Goal: Ask a question

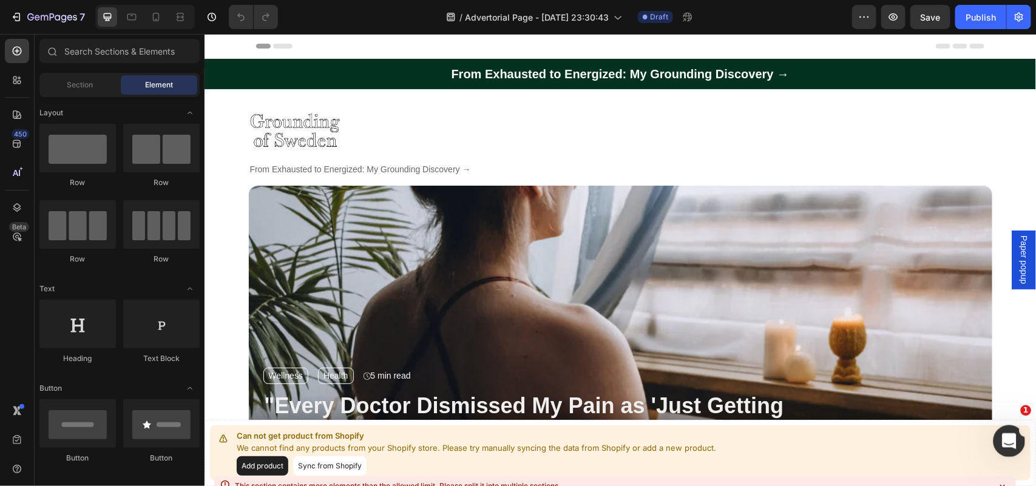
click at [1003, 436] on icon "Open Intercom Messenger" at bounding box center [1008, 440] width 20 height 20
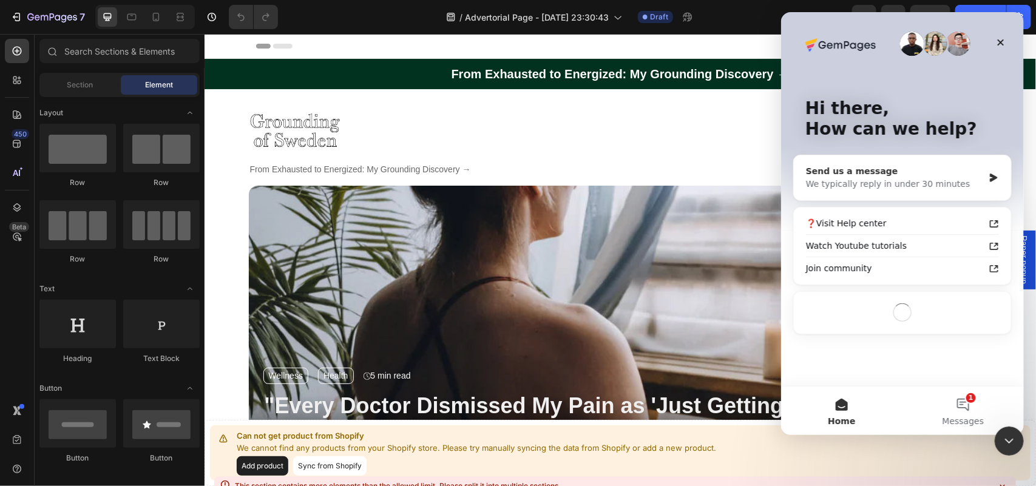
click at [946, 198] on div "Send us a message We typically reply in under 30 minutes" at bounding box center [901, 177] width 217 height 45
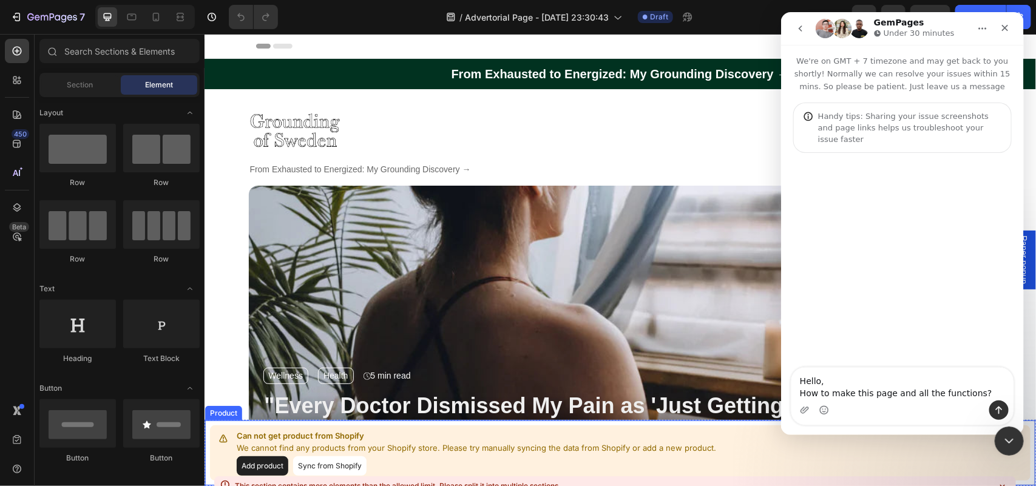
type textarea "Hello, How to make this page and all the functions? [URL][DOMAIN_NAME]"
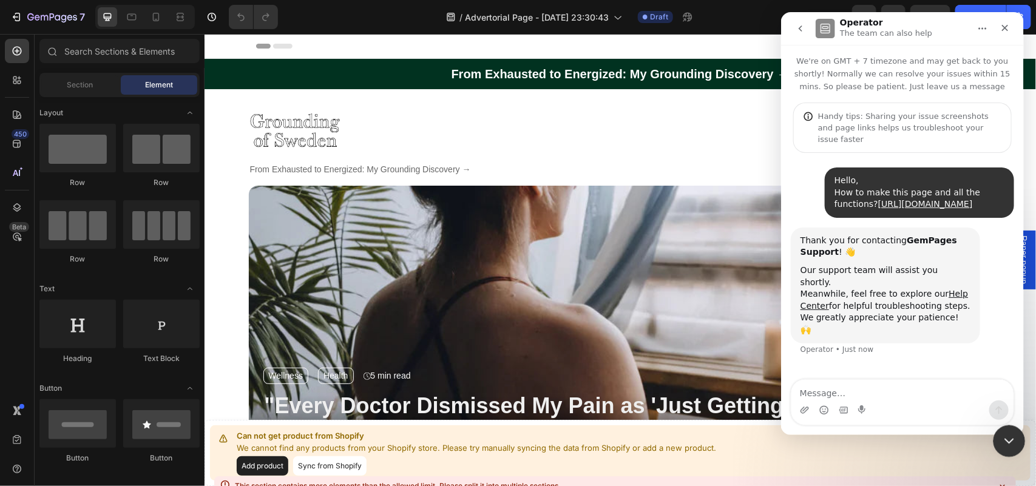
click at [1003, 441] on icon "Close Intercom Messenger" at bounding box center [1007, 439] width 15 height 15
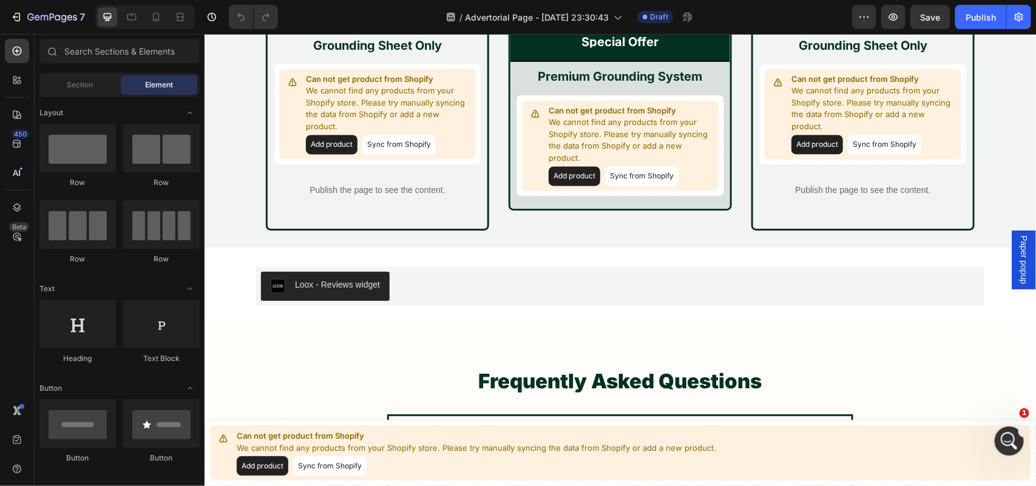
scroll to position [13369, 0]
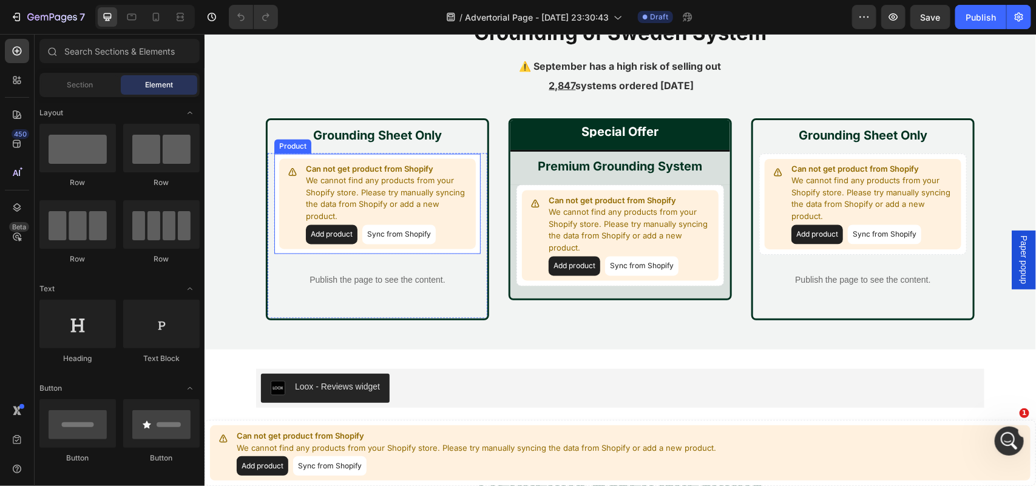
click at [333, 225] on button "Add product" at bounding box center [331, 234] width 52 height 19
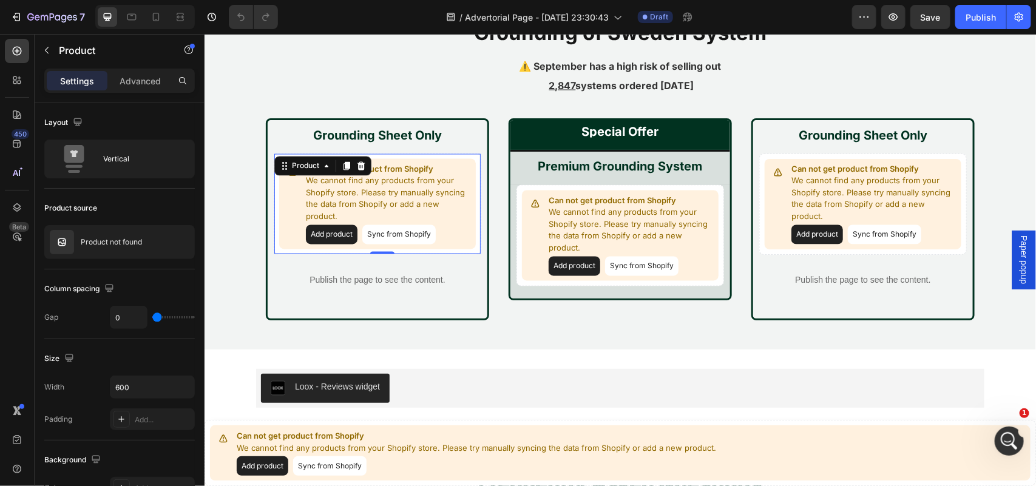
click at [398, 225] on button "Sync from Shopify" at bounding box center [398, 234] width 73 height 19
click at [183, 236] on button "button" at bounding box center [182, 242] width 15 height 15
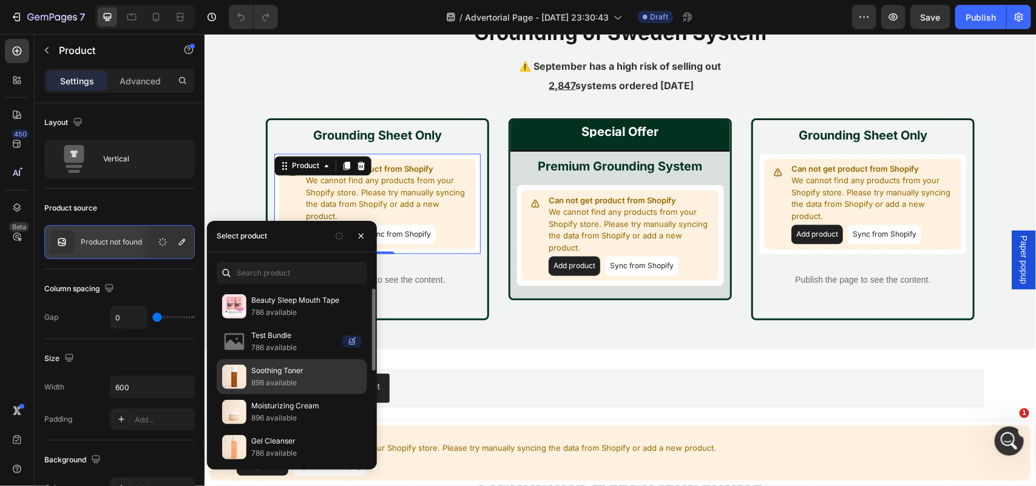
click at [296, 368] on p "Soothing Toner" at bounding box center [306, 371] width 110 height 12
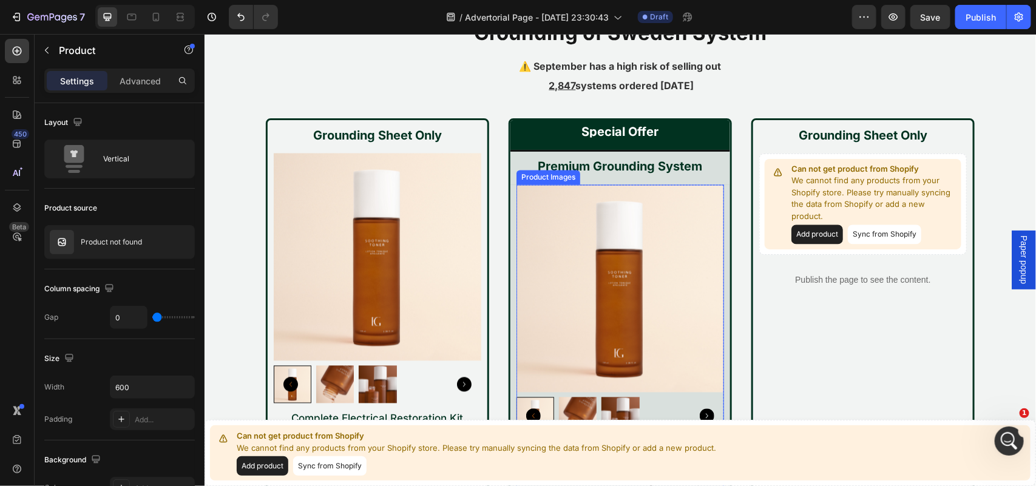
click at [600, 273] on img at bounding box center [620, 289] width 208 height 208
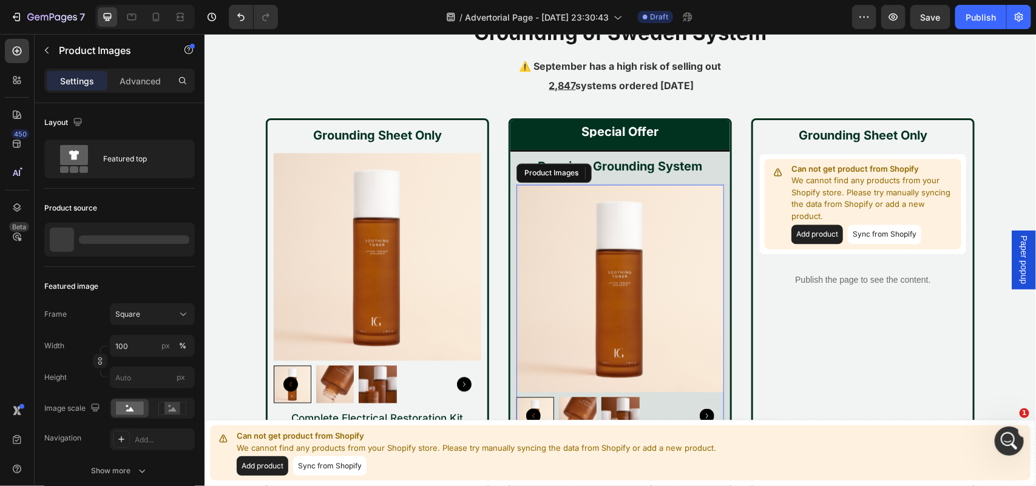
scroll to position [13425, 0]
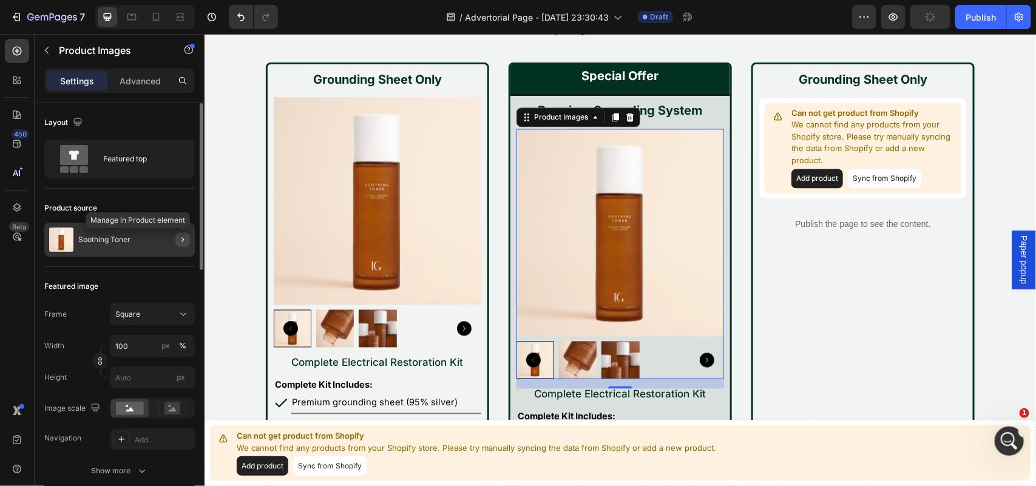
click at [179, 240] on icon "button" at bounding box center [183, 240] width 10 height 10
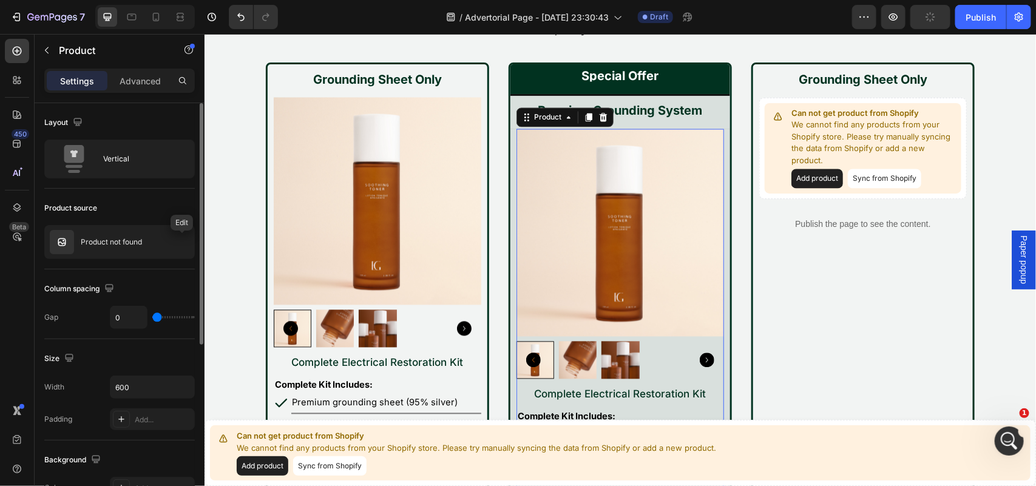
click at [0, 0] on icon "button" at bounding box center [0, 0] width 0 height 0
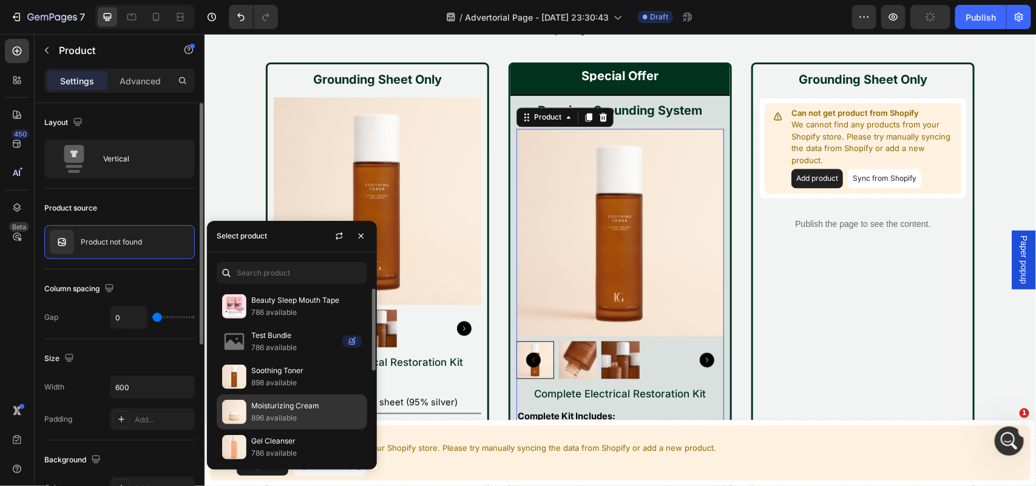
click at [301, 414] on p "896 available" at bounding box center [306, 418] width 110 height 12
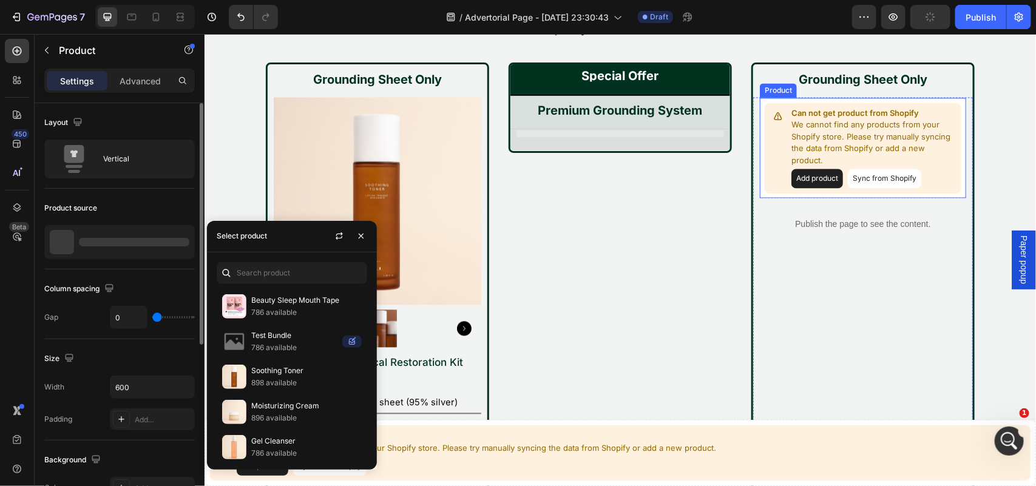
click at [889, 169] on button "Sync from Shopify" at bounding box center [883, 178] width 73 height 19
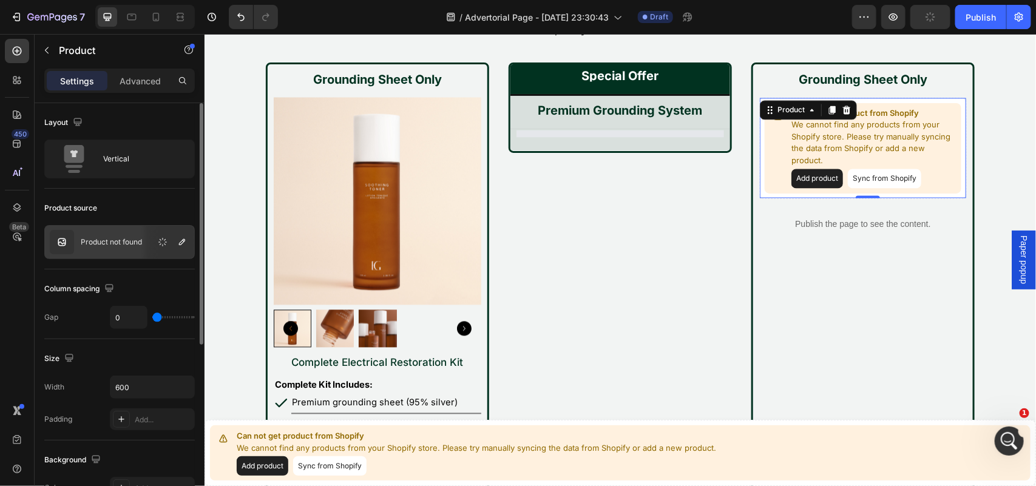
click at [889, 169] on button "Sync from Shopify" at bounding box center [883, 178] width 73 height 19
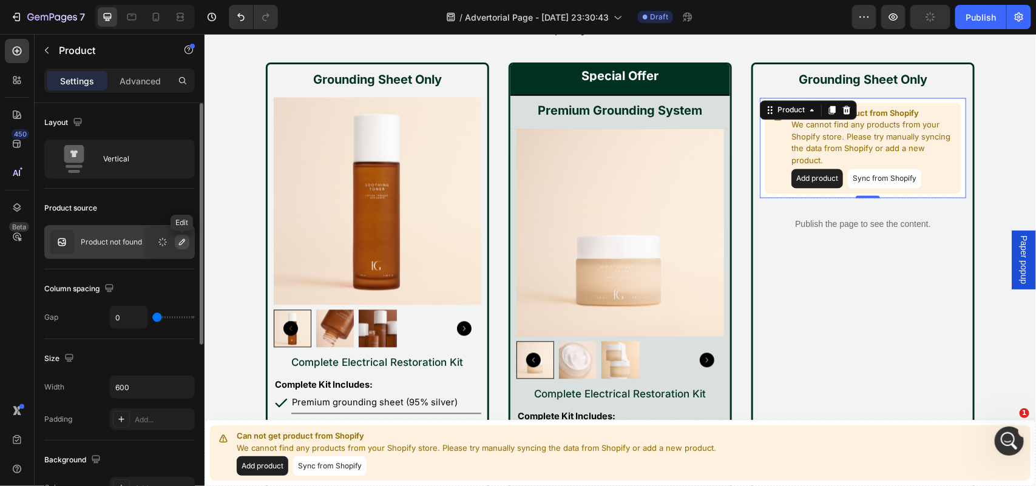
click at [180, 240] on icon "button" at bounding box center [182, 242] width 10 height 10
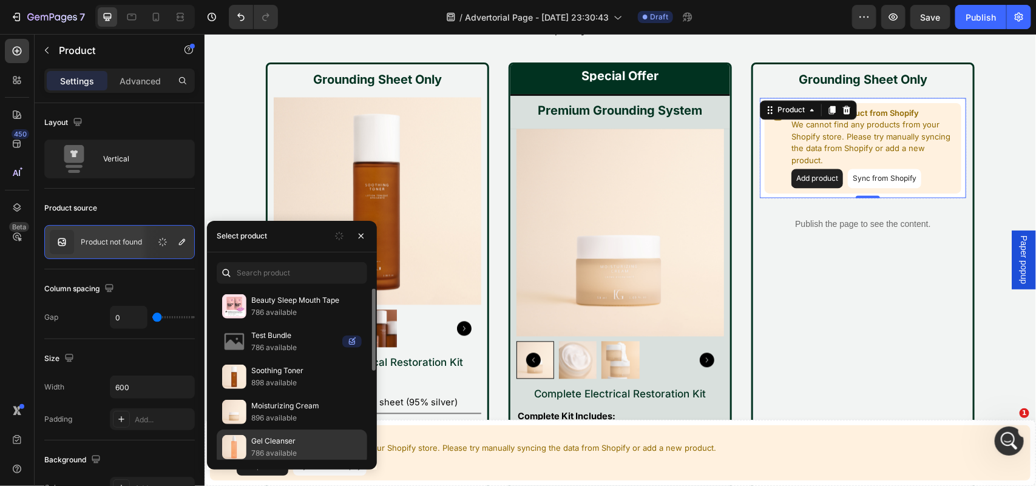
click at [291, 442] on p "Gel Cleanser" at bounding box center [306, 441] width 110 height 12
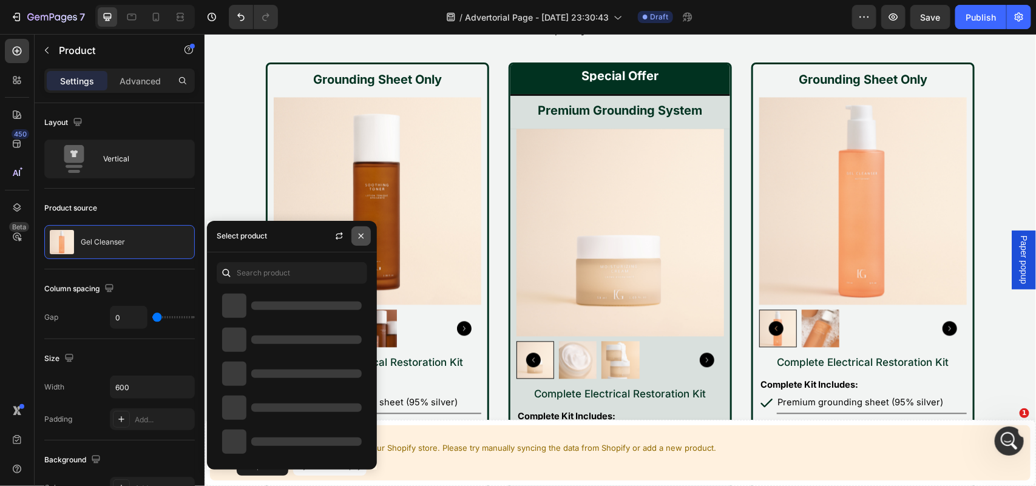
click at [357, 235] on icon "button" at bounding box center [361, 236] width 10 height 10
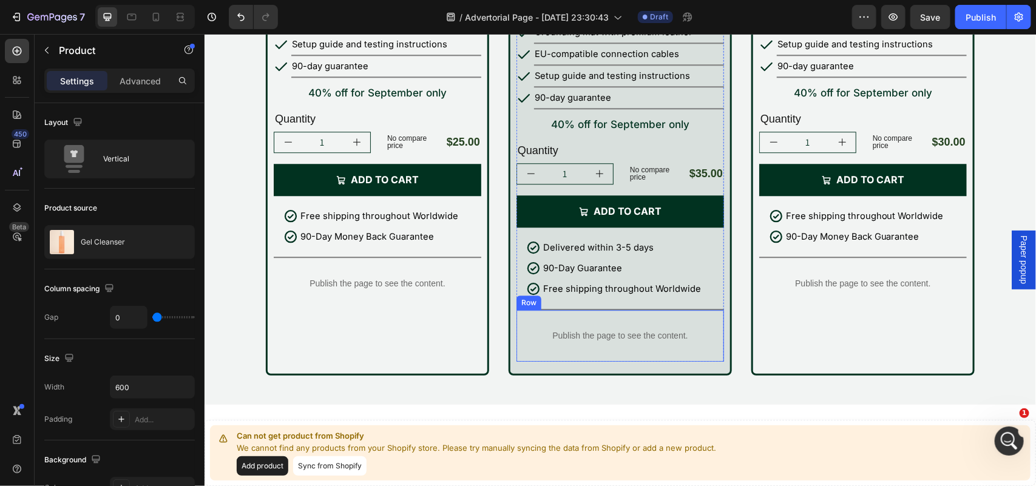
scroll to position [13850, 0]
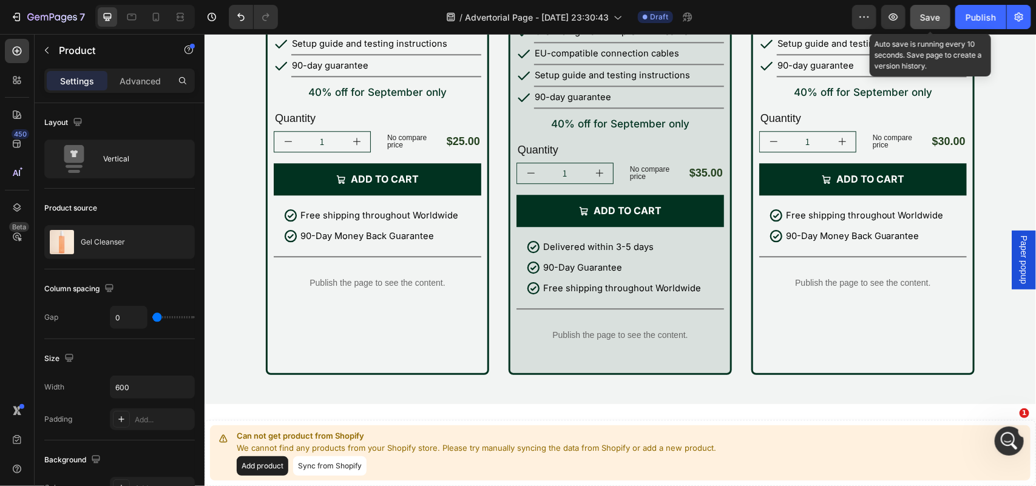
click at [933, 29] on button "Save" at bounding box center [930, 17] width 40 height 24
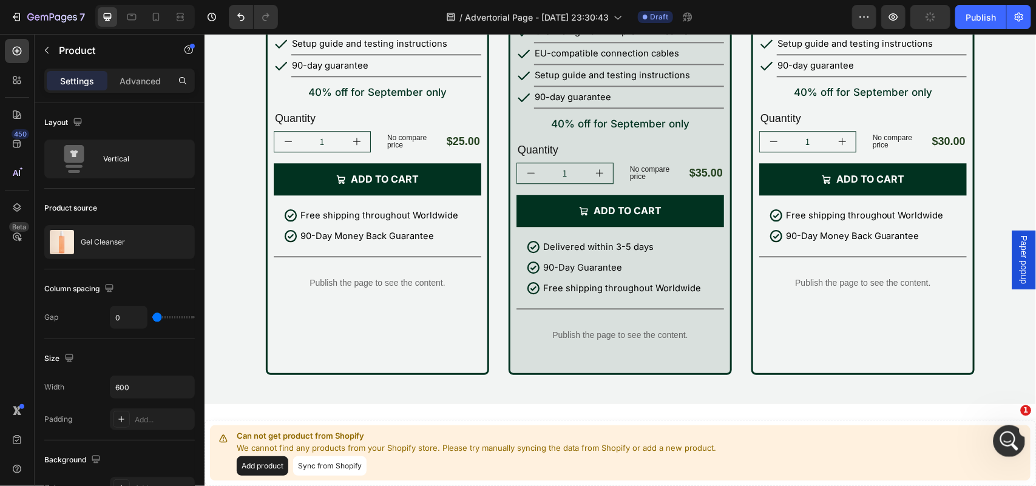
click at [1014, 443] on div "Open Intercom Messenger" at bounding box center [1008, 439] width 40 height 40
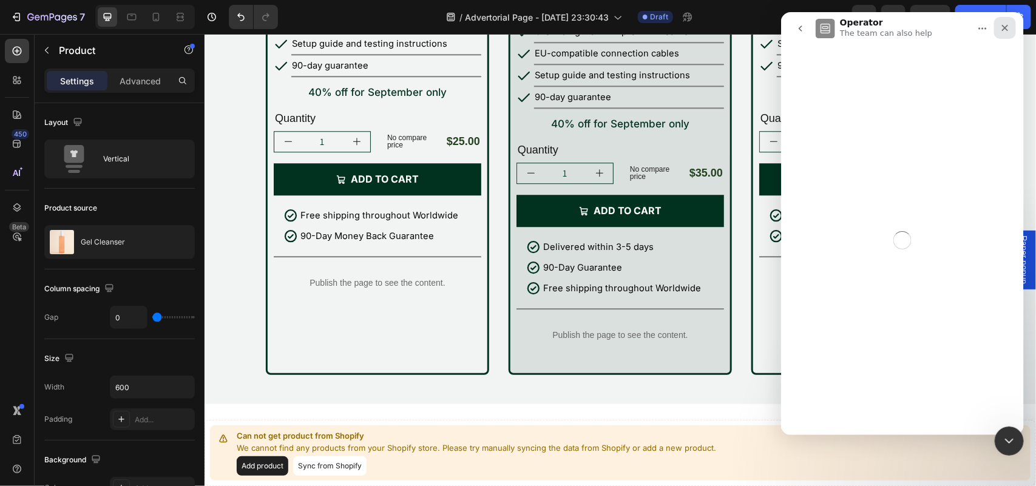
click at [1001, 30] on icon "Close" at bounding box center [1005, 28] width 10 height 10
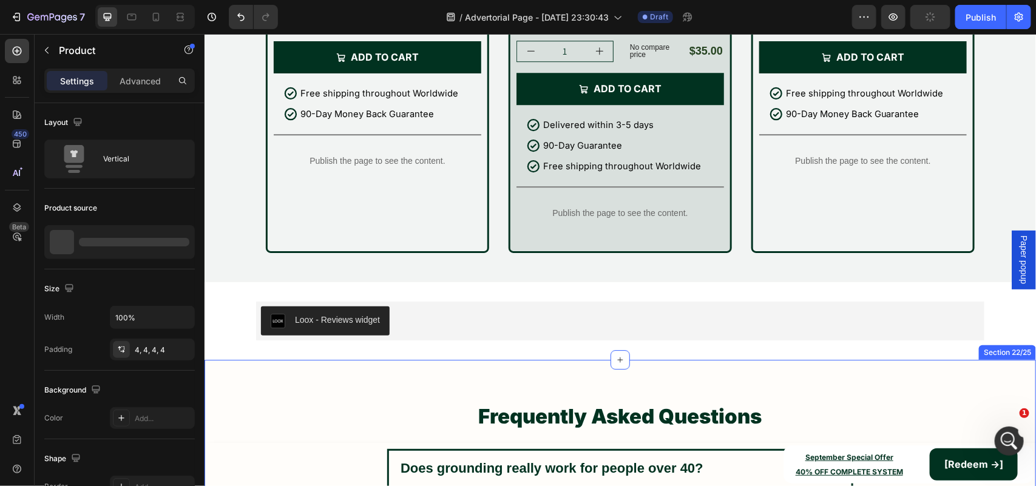
scroll to position [13971, 0]
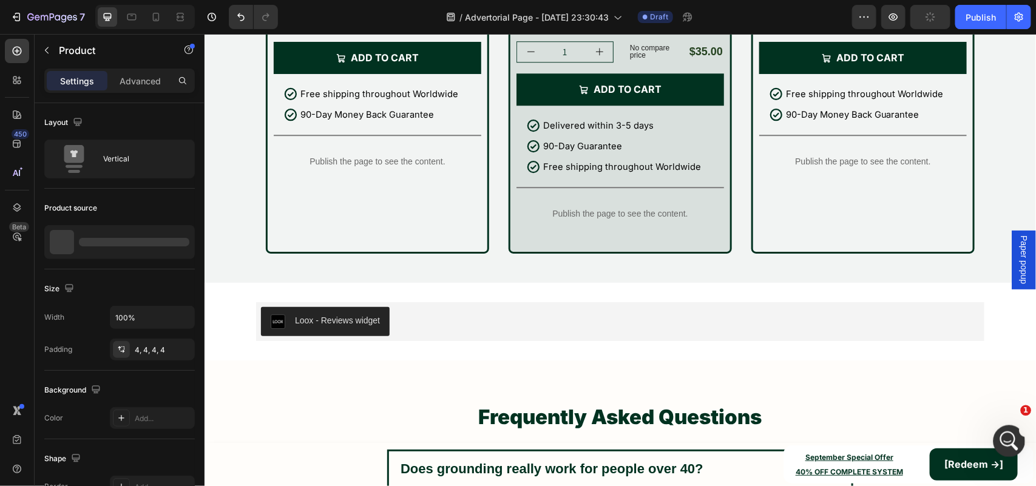
click at [1013, 447] on div "Open Intercom Messenger" at bounding box center [1008, 439] width 40 height 40
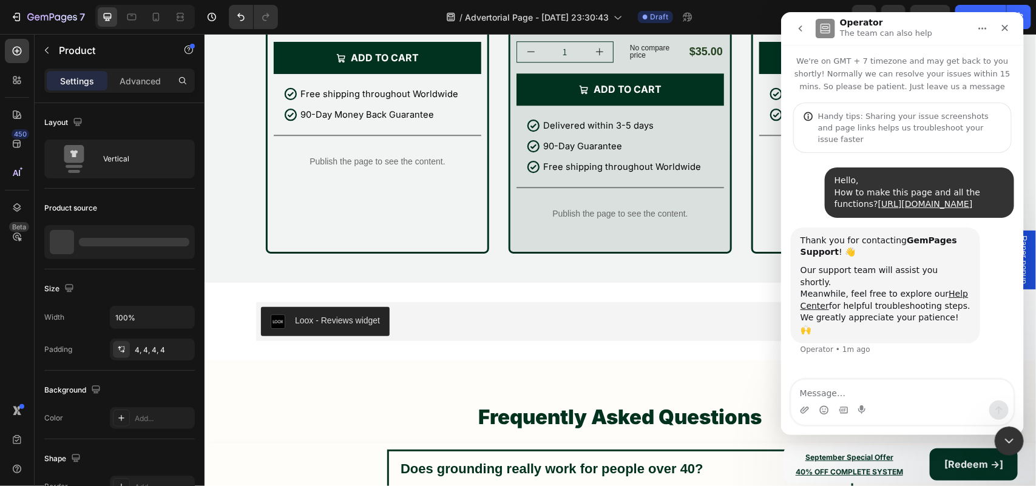
click at [793, 27] on button "go back" at bounding box center [799, 28] width 23 height 23
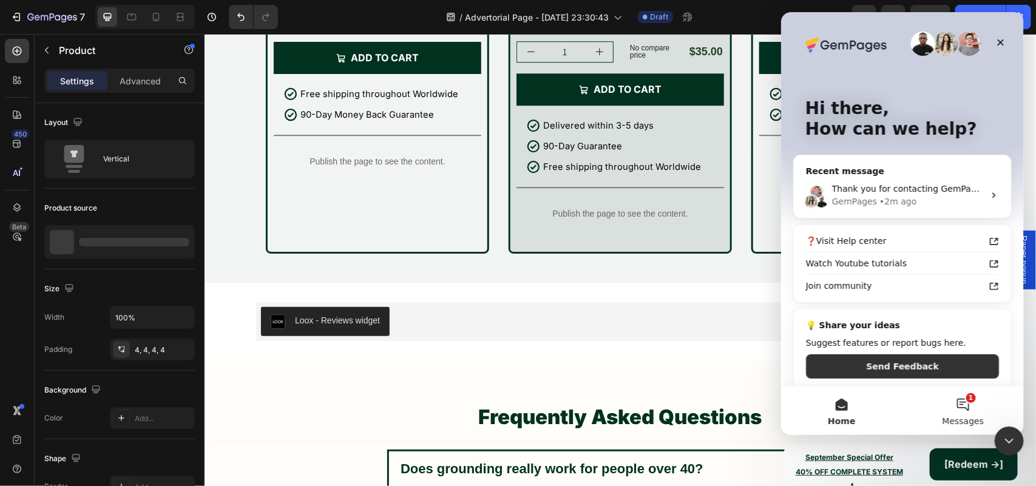
click at [963, 402] on button "1 Messages" at bounding box center [962, 411] width 121 height 49
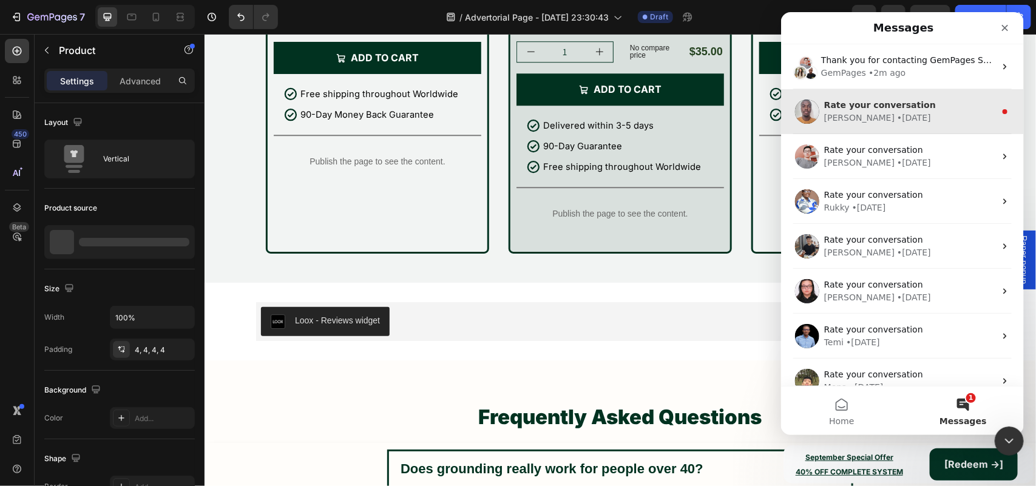
click at [896, 105] on span "Rate your conversation" at bounding box center [880, 105] width 112 height 10
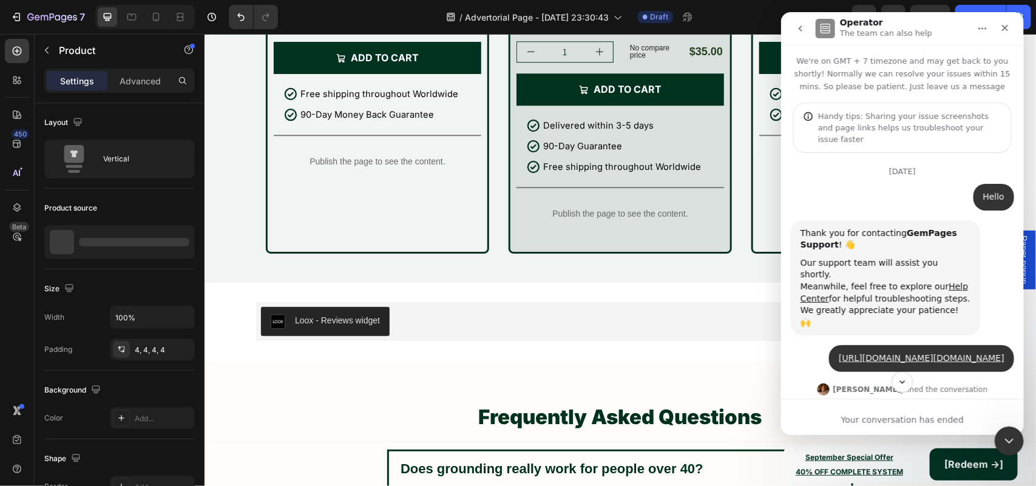
scroll to position [124, 0]
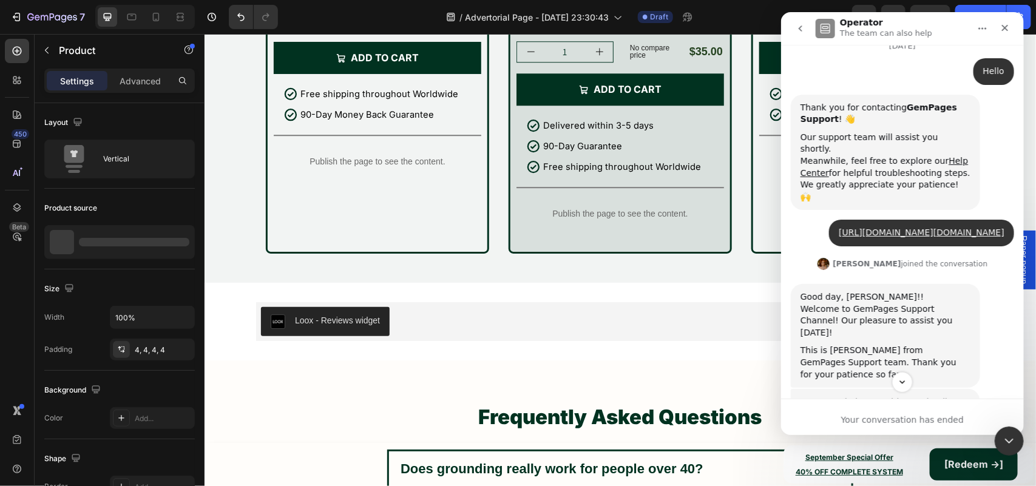
click at [797, 22] on button "go back" at bounding box center [799, 28] width 23 height 23
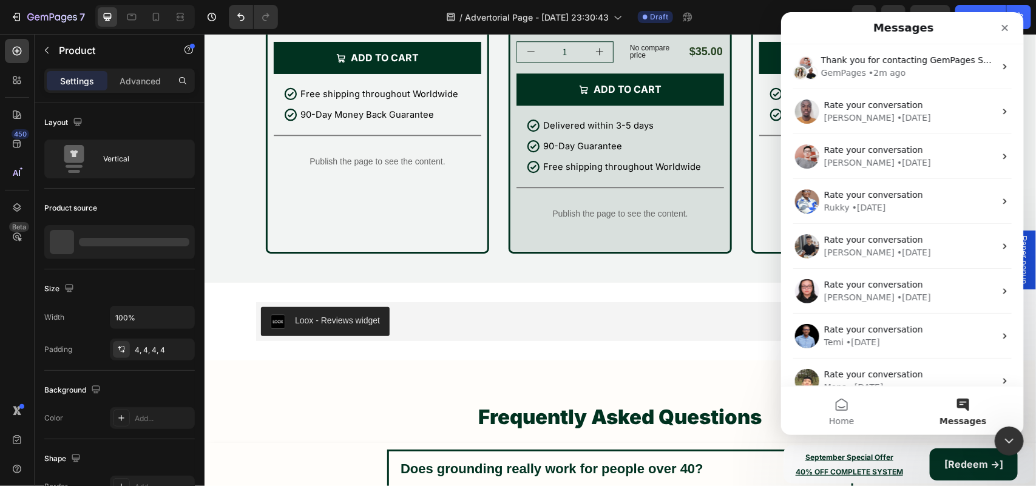
scroll to position [0, 0]
click at [846, 421] on span "Home" at bounding box center [841, 421] width 25 height 8
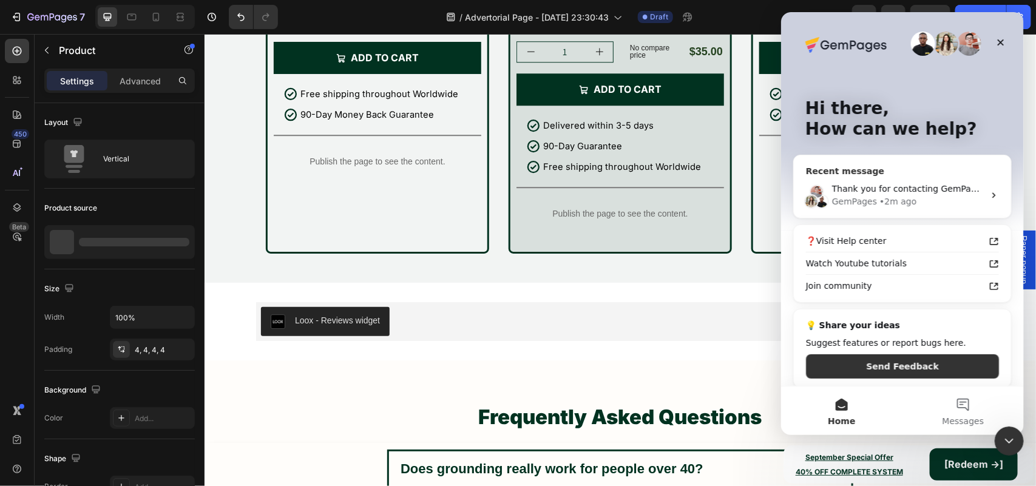
click at [886, 198] on div "• 2m ago" at bounding box center [897, 201] width 37 height 13
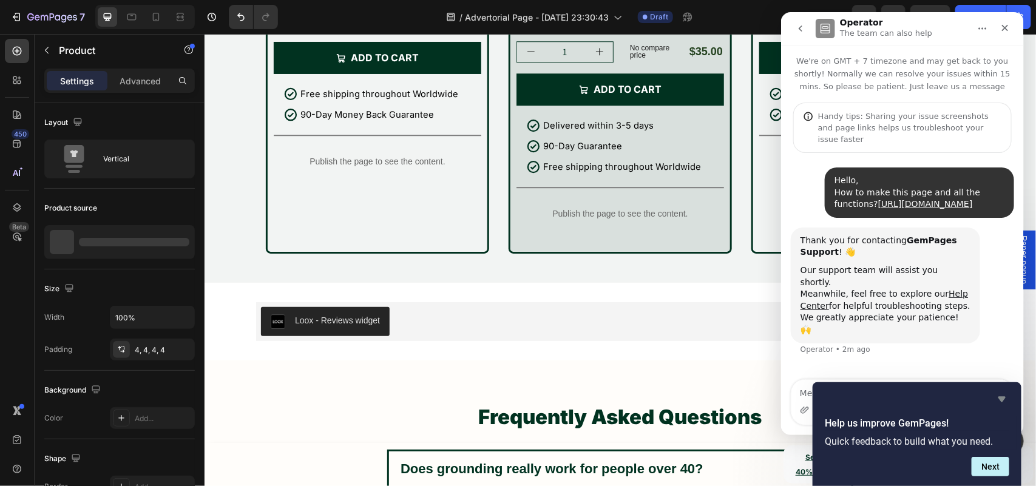
click at [1005, 395] on icon "Hide survey" at bounding box center [1002, 399] width 15 height 15
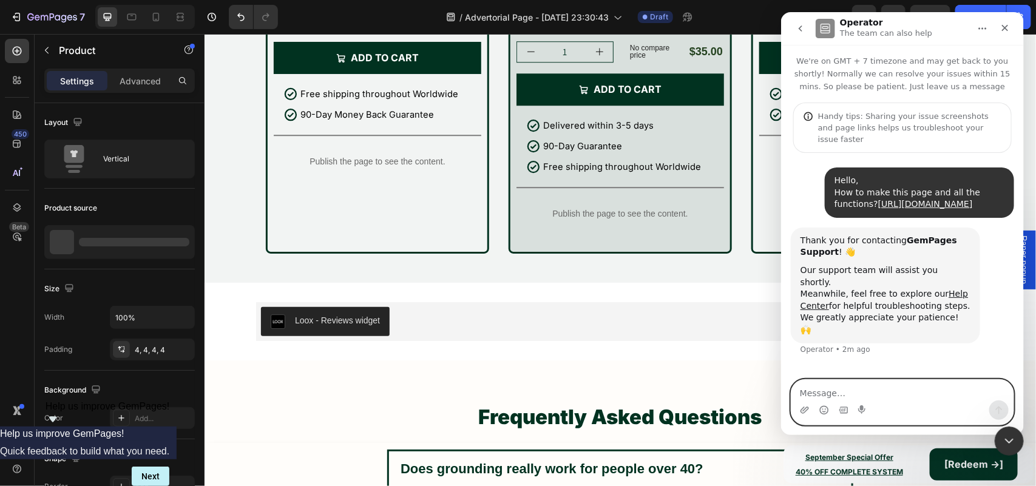
click at [949, 386] on textarea "Message…" at bounding box center [902, 390] width 222 height 21
type textarea "Also, is it possible to make it in gempages?"
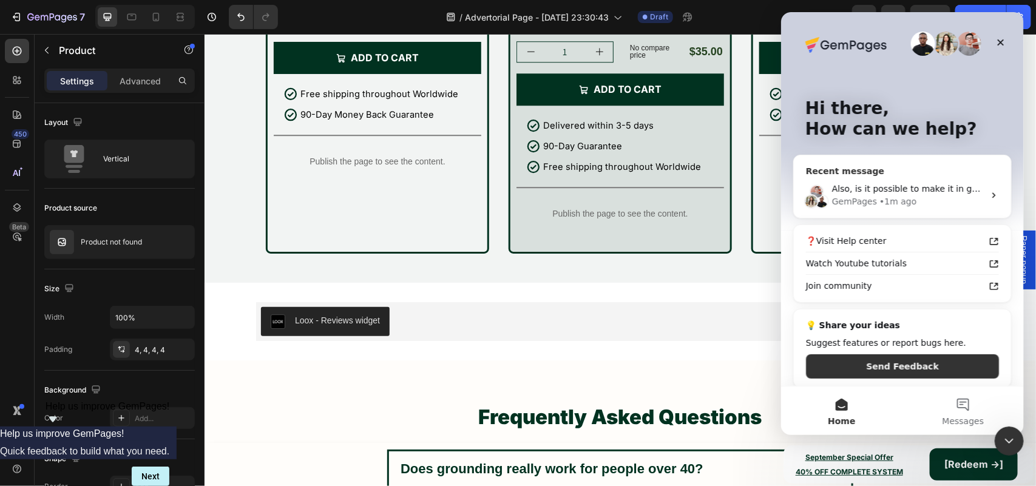
click at [879, 198] on div "• 1m ago" at bounding box center [897, 201] width 37 height 13
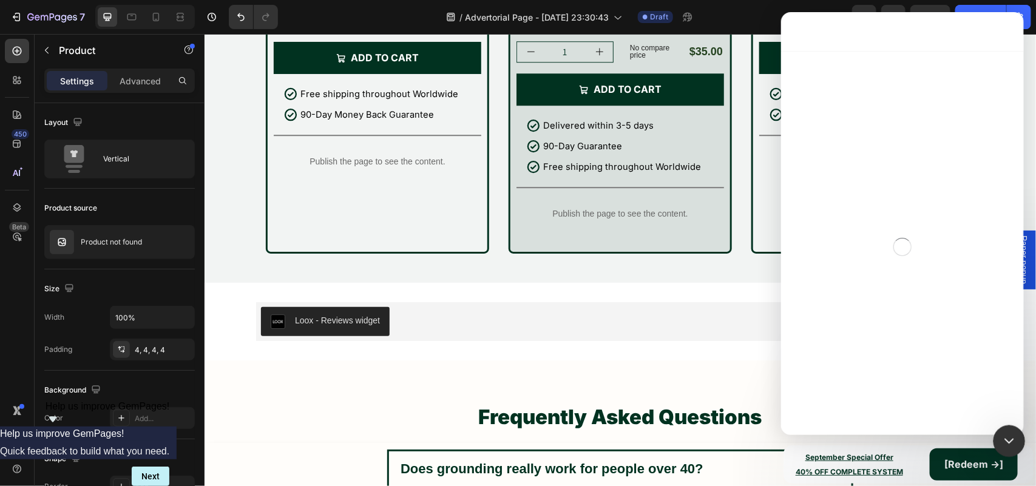
click at [1007, 437] on icon "Close Intercom Messenger" at bounding box center [1007, 439] width 15 height 15
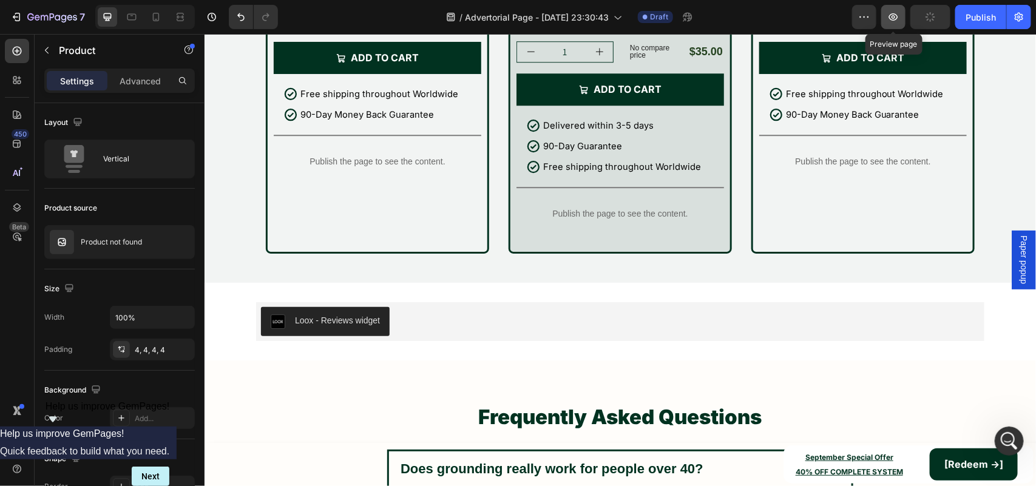
click at [890, 16] on icon "button" at bounding box center [893, 16] width 9 height 7
click at [1008, 438] on icon "Open Intercom Messenger" at bounding box center [1007, 440] width 8 height 10
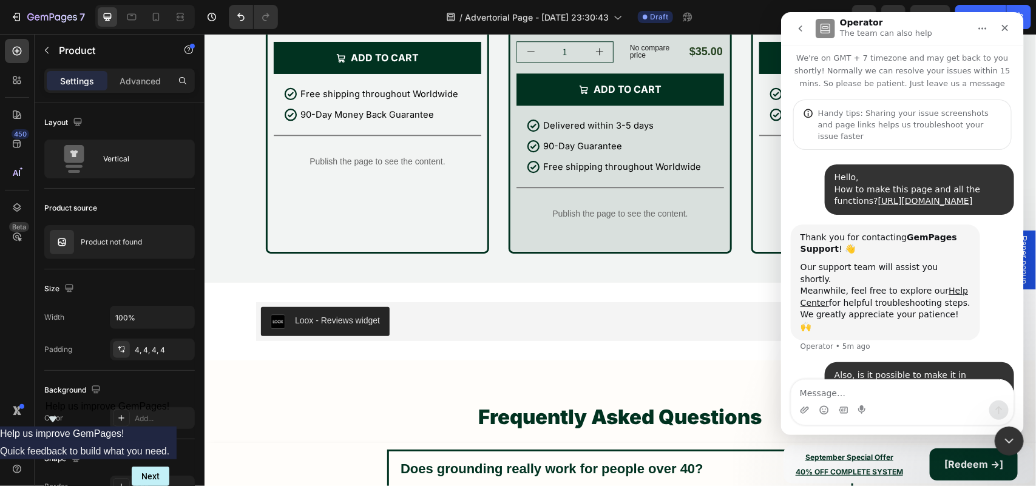
scroll to position [0, 0]
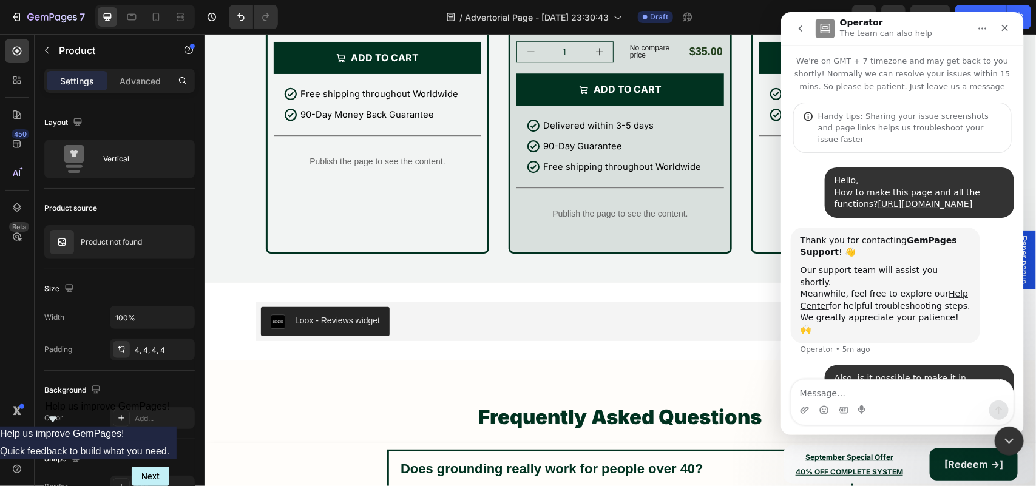
click at [949, 175] on div "Hello, How to make this page and all the functions? [URL][DOMAIN_NAME]" at bounding box center [919, 193] width 170 height 36
click at [796, 34] on button "go back" at bounding box center [799, 28] width 23 height 23
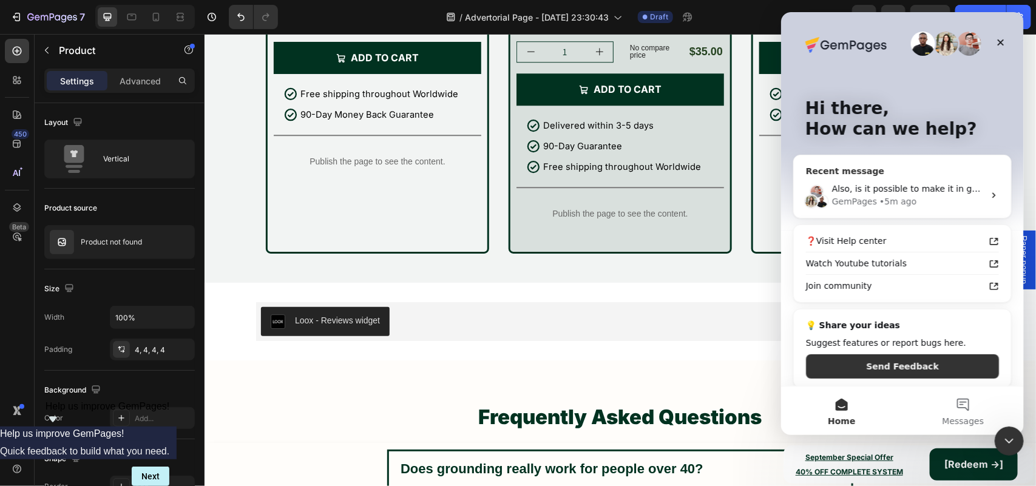
click at [909, 200] on div "GemPages • 5m ago" at bounding box center [908, 201] width 152 height 13
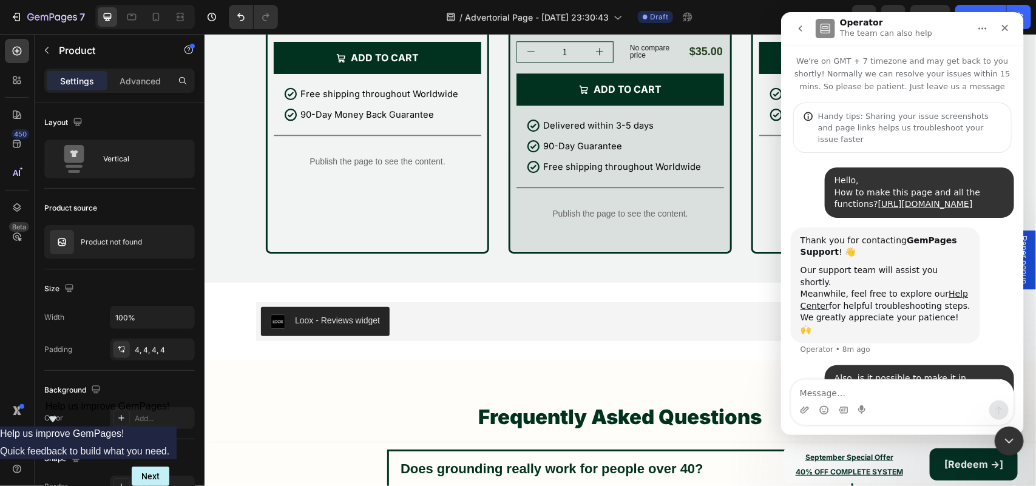
scroll to position [13, 0]
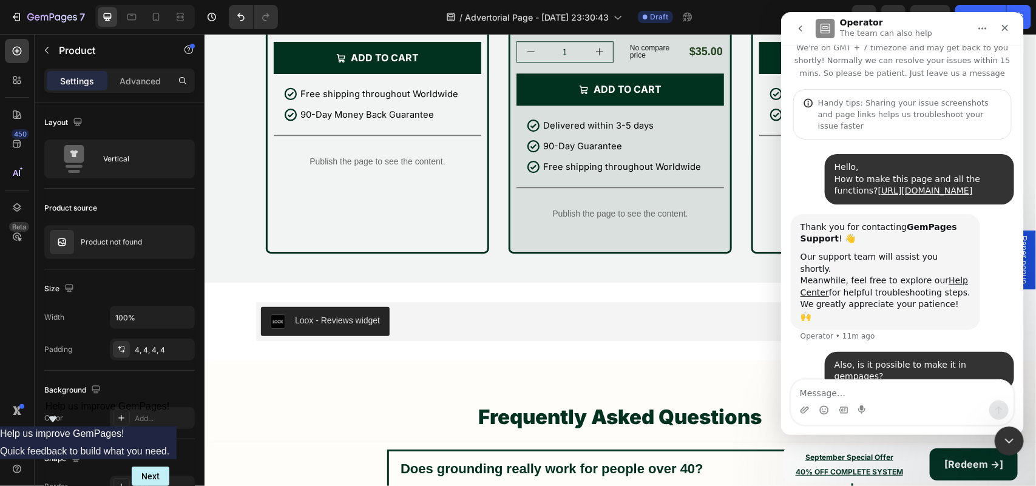
click at [801, 22] on button "go back" at bounding box center [799, 28] width 23 height 23
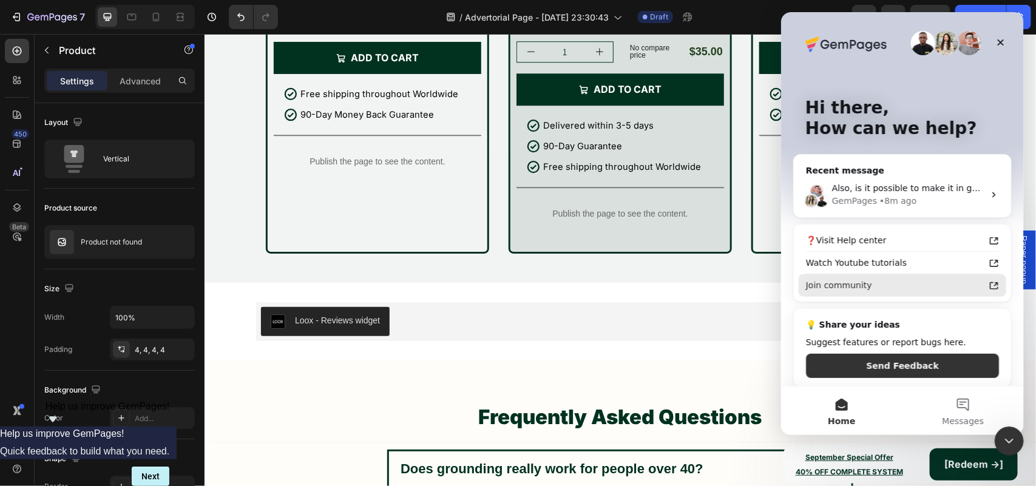
scroll to position [8, 0]
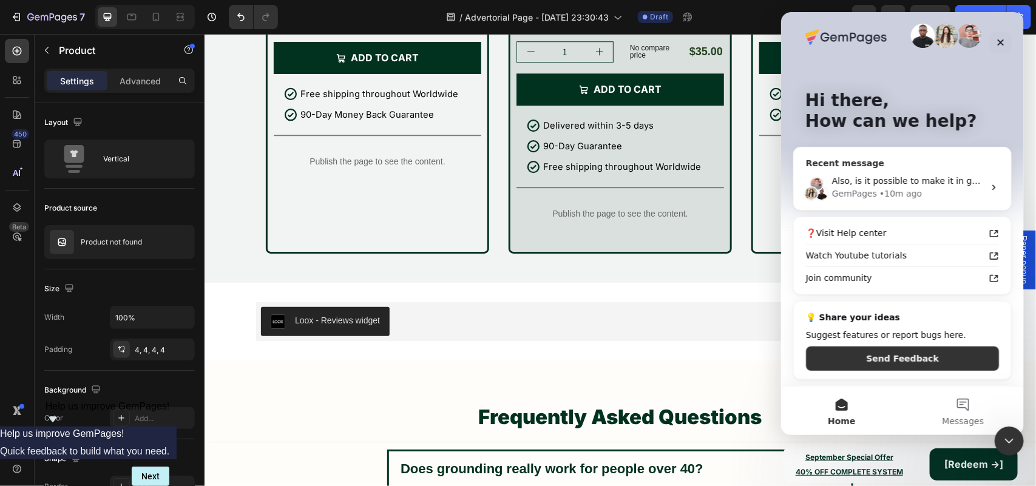
click at [878, 181] on span "Also, is it possible to make it in gempages?" at bounding box center [924, 181] width 184 height 10
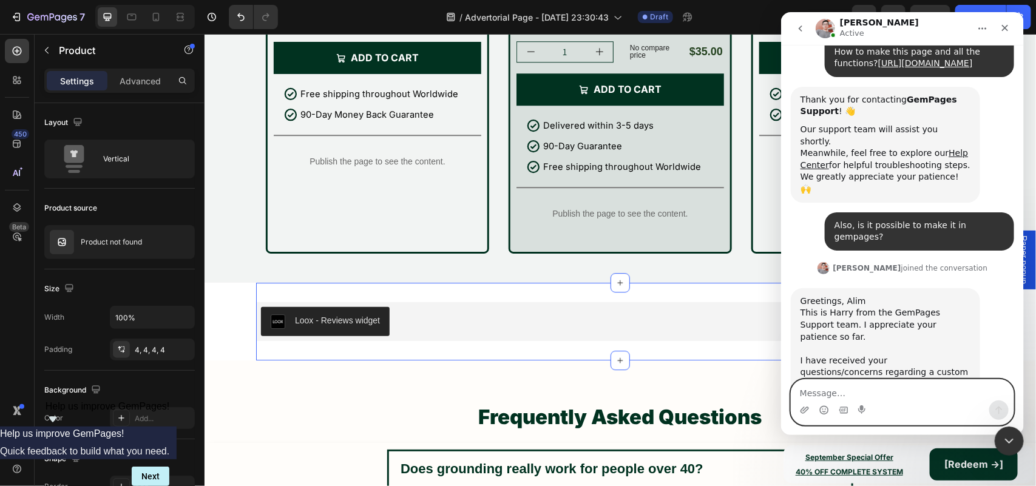
scroll to position [161, 0]
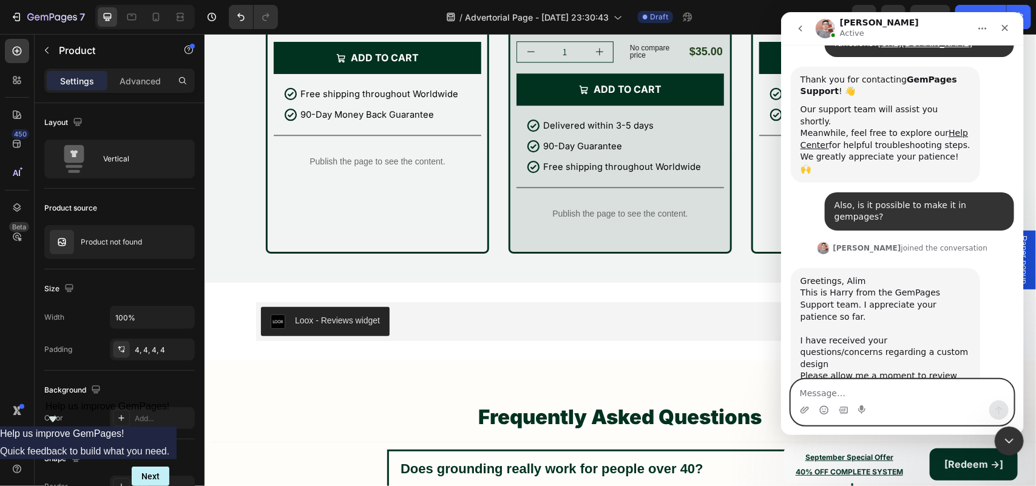
click at [879, 391] on textarea "Message…" at bounding box center [902, 390] width 222 height 21
type textarea "Please check and let me know how to make it."
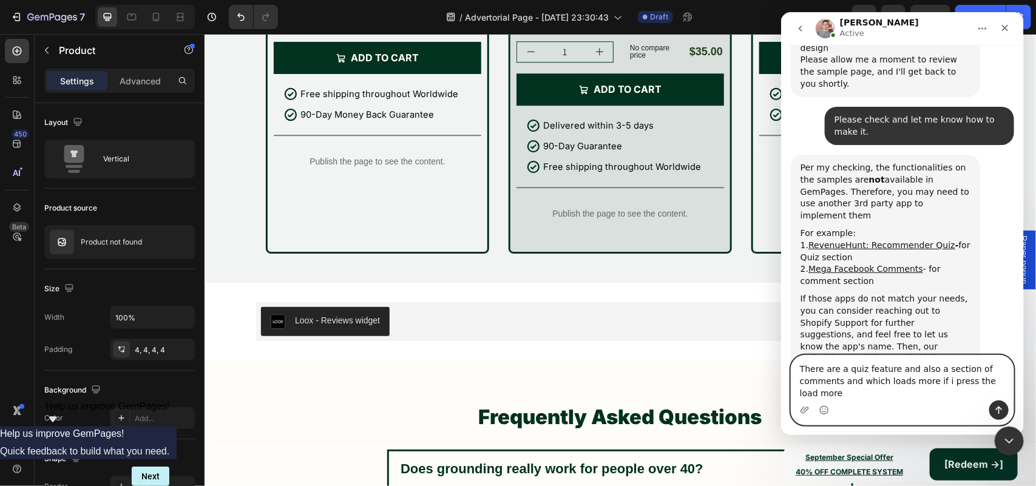
scroll to position [489, 0]
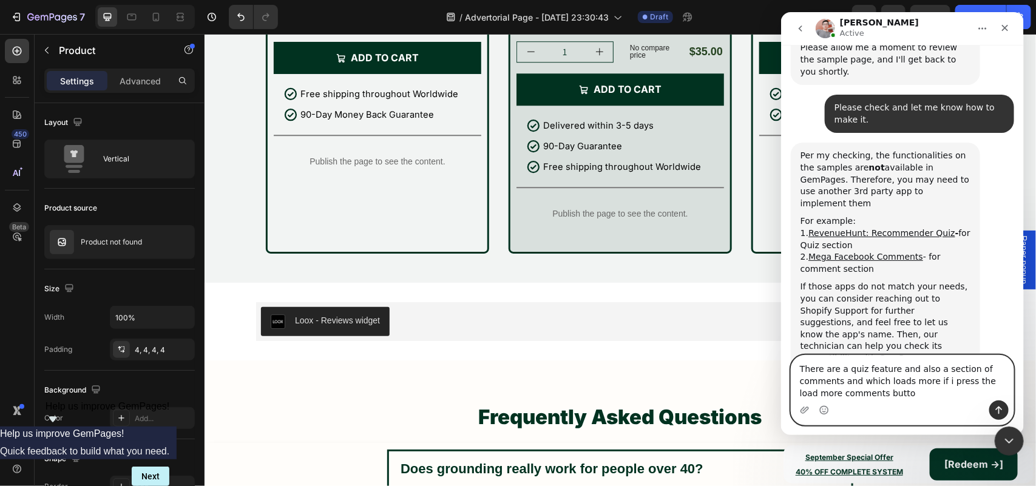
type textarea "There are a quiz feature and also a section of comments and which loads more if…"
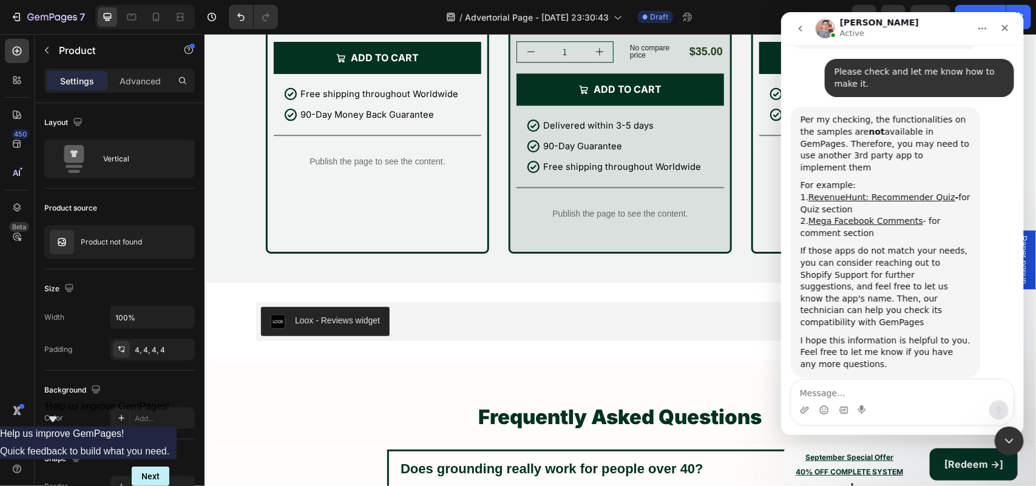
click at [931, 245] on div "If those apps do not match your needs, you can consider reaching out to Shopify…" at bounding box center [885, 286] width 170 height 83
click at [884, 216] on link "Mega Facebook Comments" at bounding box center [865, 221] width 115 height 10
click at [875, 192] on link "RevenueHunt: Recommender Quiz" at bounding box center [881, 197] width 146 height 10
drag, startPoint x: 966, startPoint y: 359, endPoint x: 796, endPoint y: 342, distance: 170.8
click at [796, 399] on div "There are a quiz feature and also a section of comments and which loads more if…" at bounding box center [901, 437] width 223 height 76
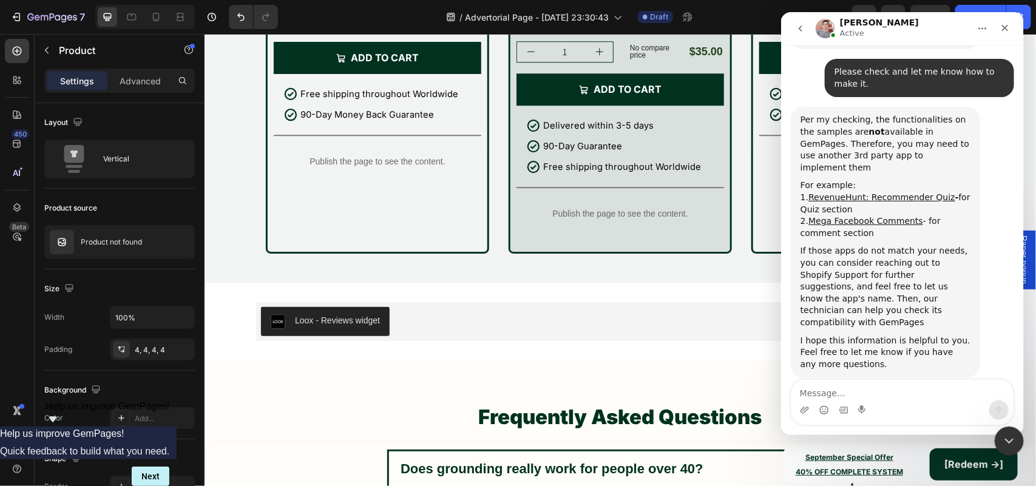
copy div "There are a quiz feature and also a section of comments and which loads more if…"
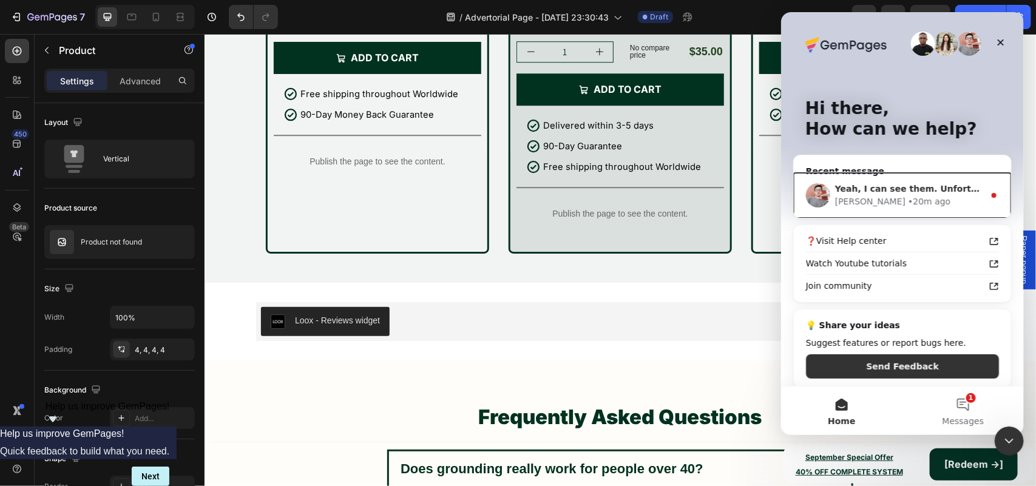
click at [907, 201] on div "• 20m ago" at bounding box center [928, 201] width 42 height 13
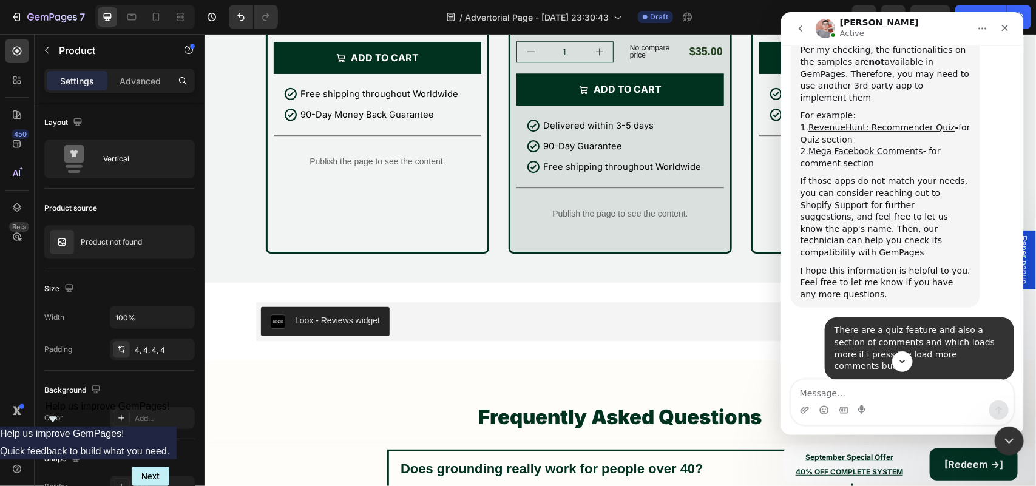
scroll to position [597, 0]
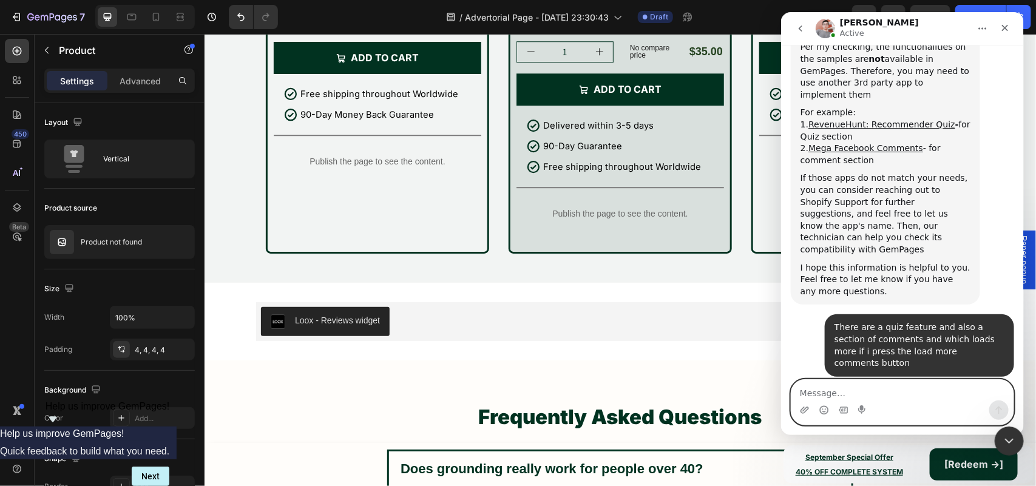
click at [876, 387] on textarea "Message…" at bounding box center [902, 390] width 222 height 21
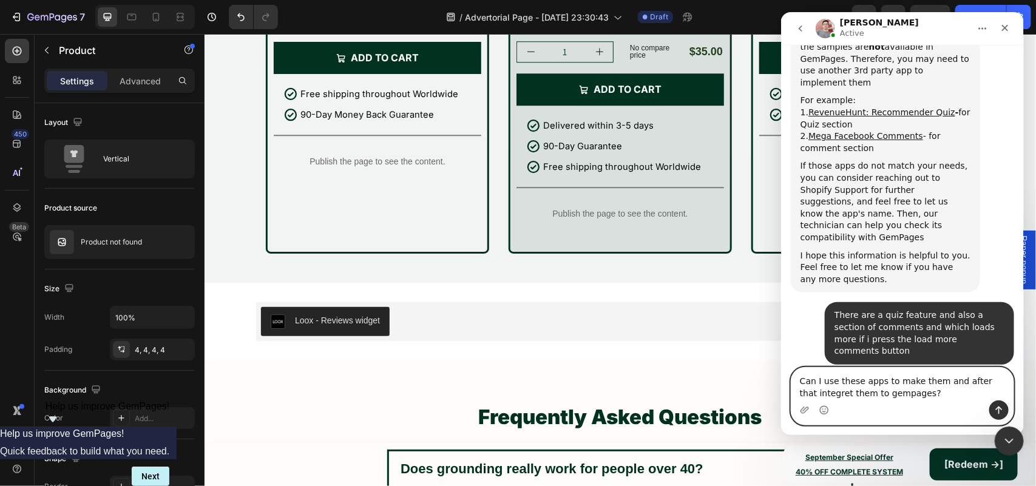
click at [806, 395] on textarea "Can I use these apps to make them and after that integret them to gempages?" at bounding box center [902, 384] width 222 height 33
click at [823, 393] on textarea "Can I use these apps to make them and after that integret them to gempages?" at bounding box center [902, 384] width 222 height 33
type textarea "Can I use these apps to make them and after that integrate them to gempages?"
click at [997, 410] on icon "Send a message…" at bounding box center [999, 410] width 10 height 10
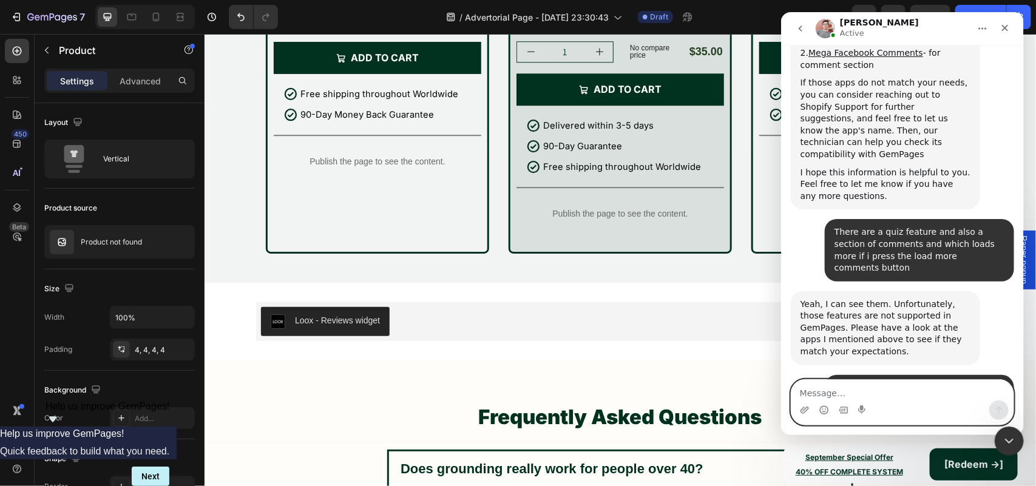
scroll to position [788, 0]
